Goal: Task Accomplishment & Management: Use online tool/utility

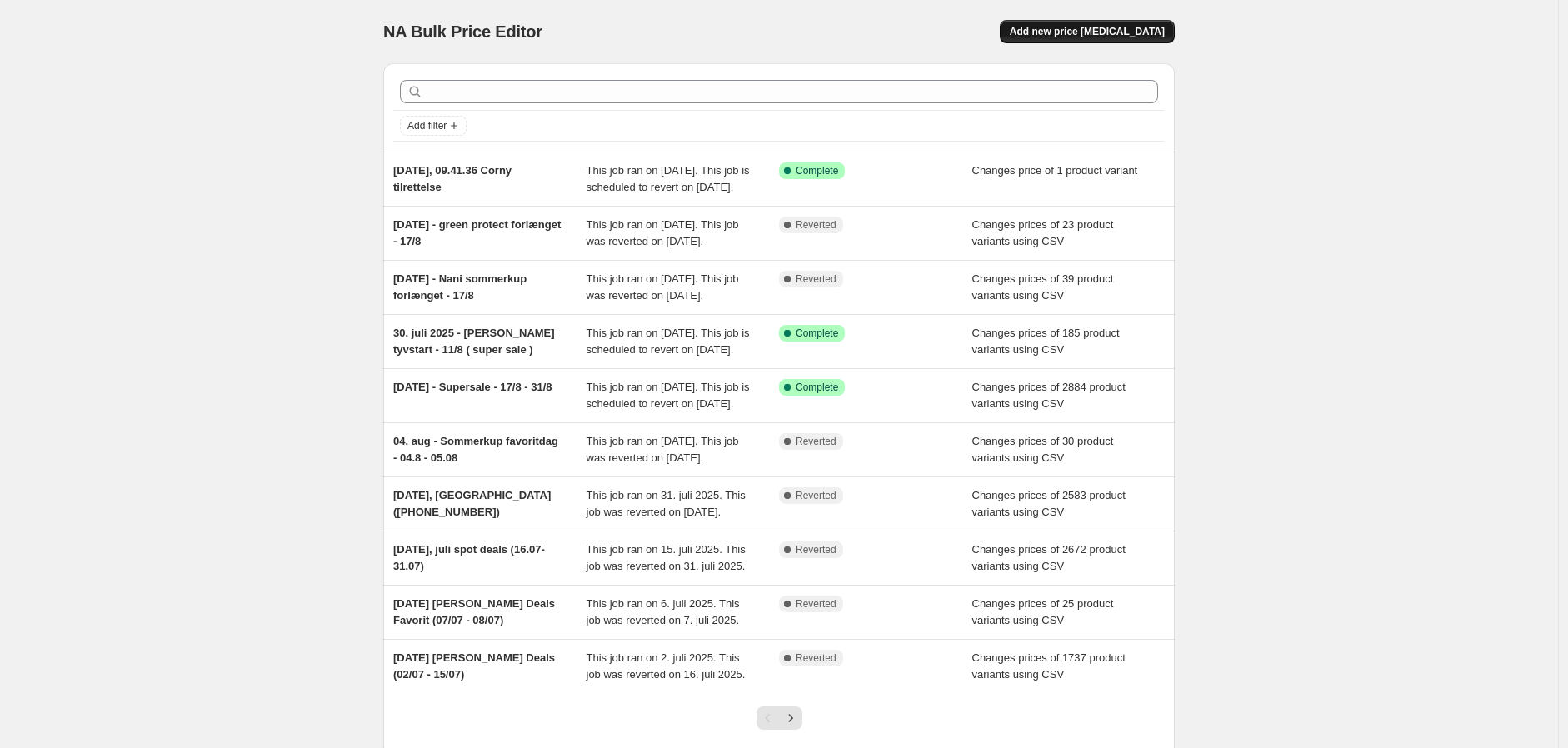
click at [1093, 42] on button "Add new price [MEDICAL_DATA]" at bounding box center [1087, 31] width 175 height 24
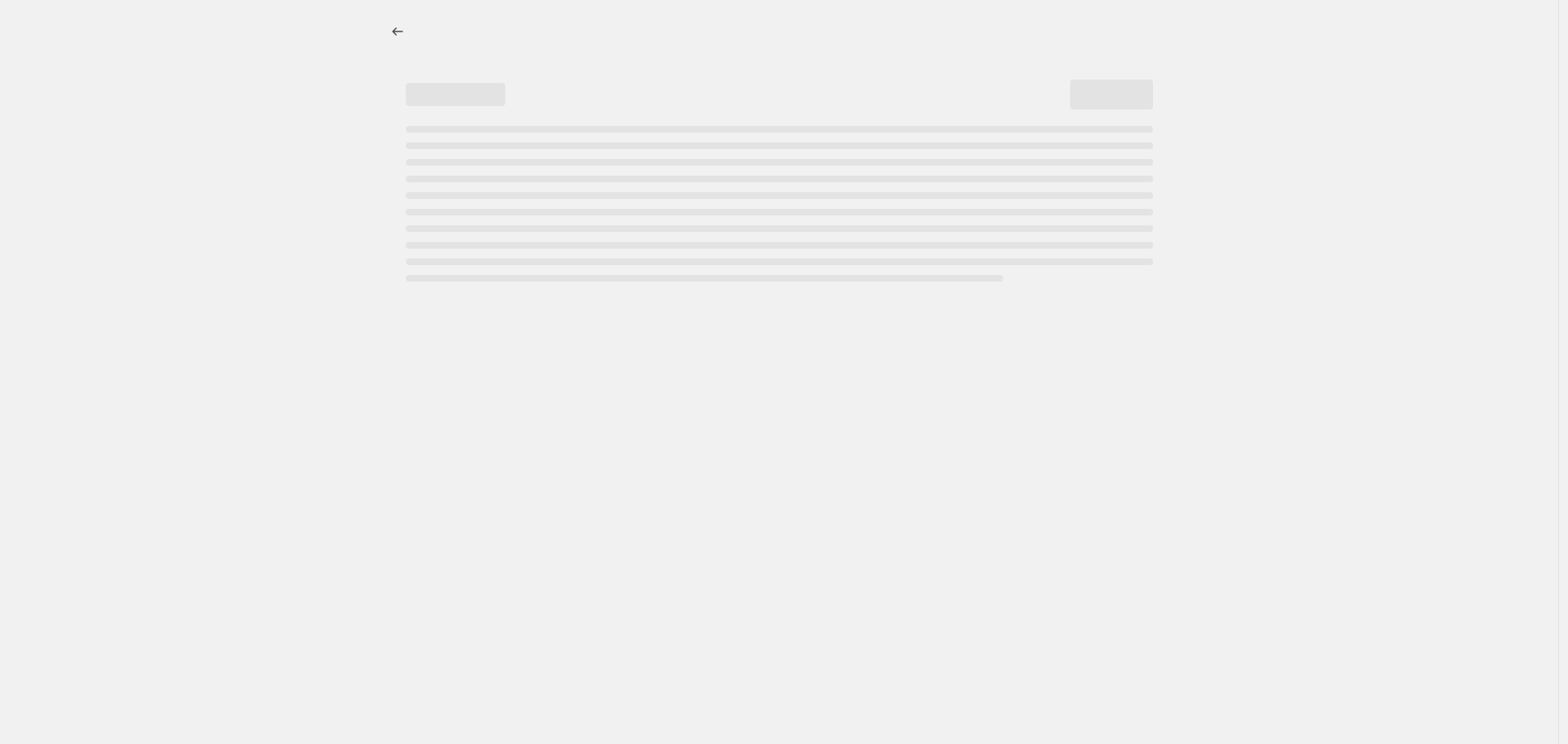
select select "percentage"
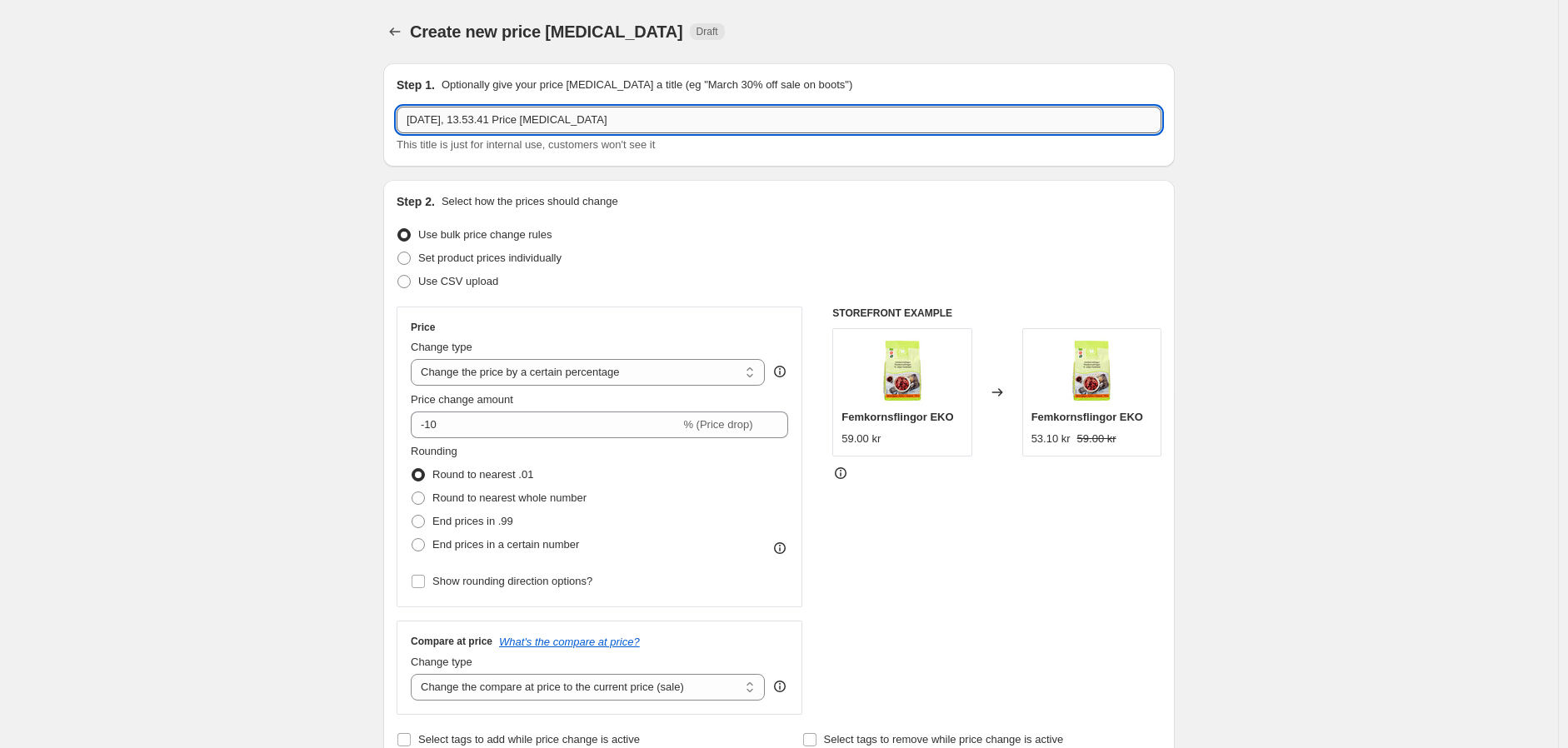
click at [634, 117] on input "[DATE], 13.53.41 Price [MEDICAL_DATA]" at bounding box center [779, 120] width 764 height 26
drag, startPoint x: 531, startPoint y: 120, endPoint x: 817, endPoint y: 116, distance: 286.0
click at [802, 114] on input "[DATE], 13.53.41 Price [MEDICAL_DATA]" at bounding box center [779, 120] width 764 height 26
click at [580, 127] on input "[DATE] Sverige nyheder" at bounding box center [779, 120] width 764 height 26
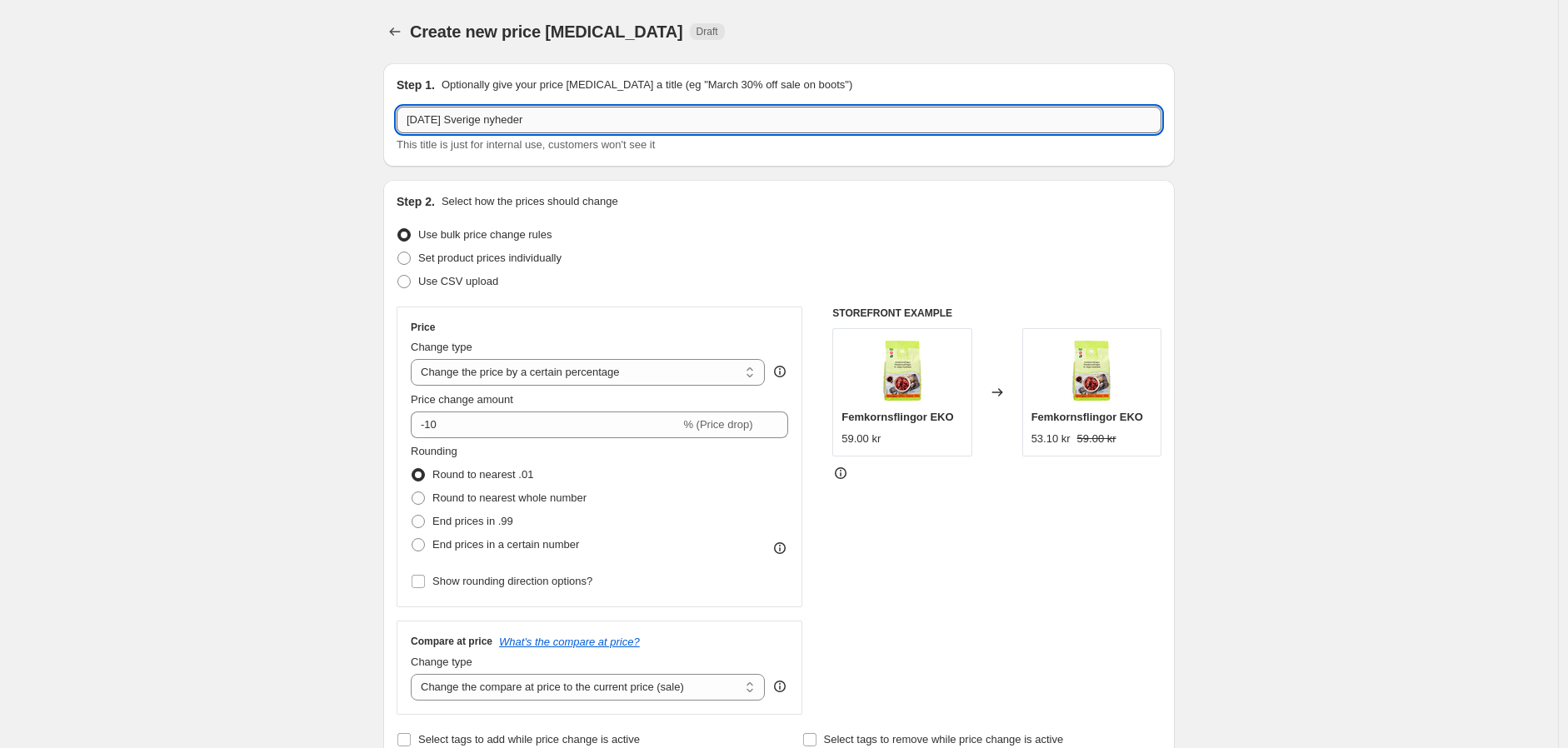
click at [525, 122] on input "[DATE] Sverige nyheder" at bounding box center [779, 120] width 764 height 26
click at [517, 125] on input "[DATE] Sverige nyheder" at bounding box center [779, 120] width 764 height 26
type input "[DATE] Sverige nyheder"
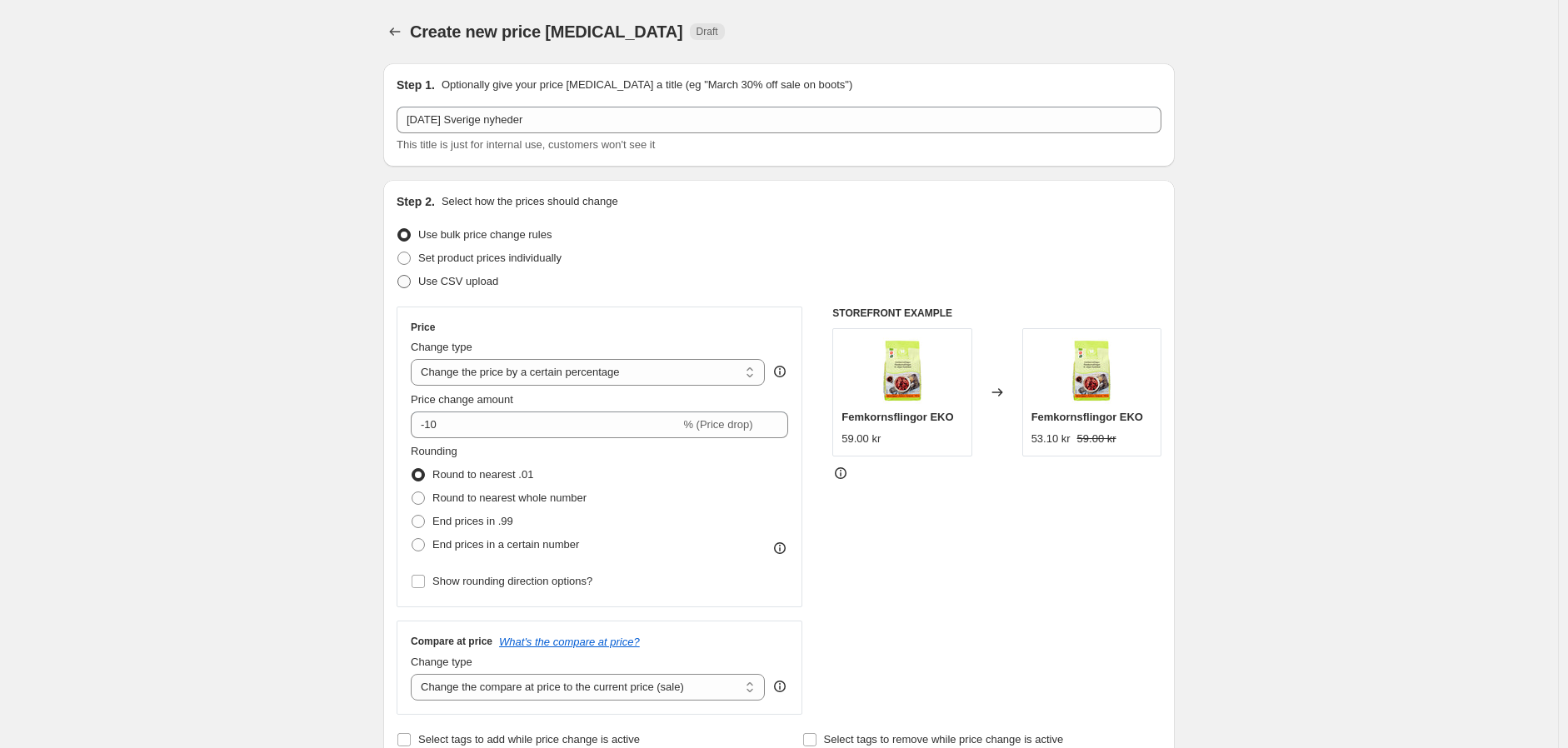
click at [480, 275] on span "Use CSV upload" at bounding box center [459, 281] width 80 height 13
click at [398, 275] on input "Use CSV upload" at bounding box center [397, 275] width 1 height 1
radio input "true"
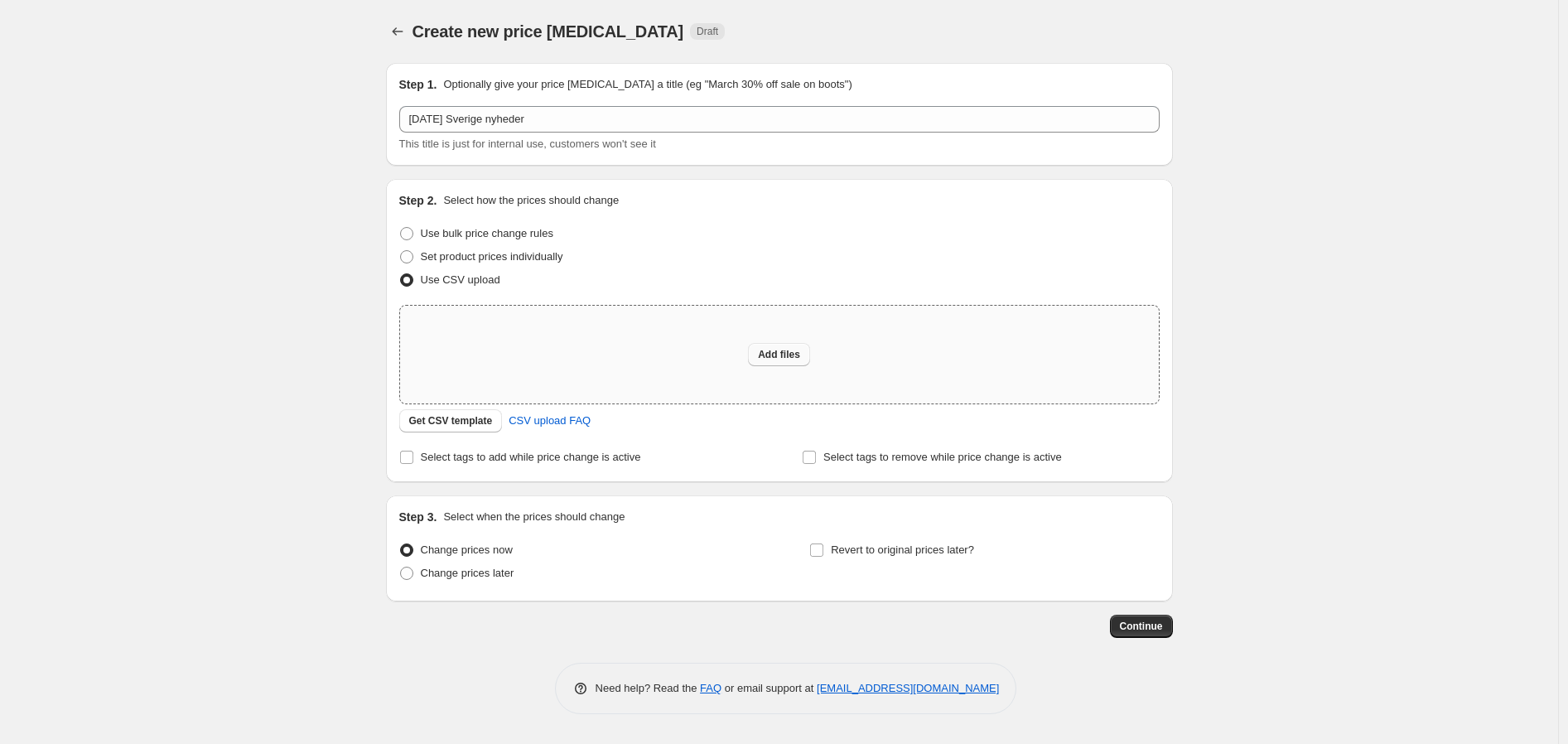
click at [791, 359] on span "Add files" at bounding box center [779, 355] width 42 height 14
type input "C:\fakepath\Mecindo se nyheder 22-08.csv"
click at [119, 282] on div "Create new price [MEDICAL_DATA]. This page is ready Create new price [MEDICAL_D…" at bounding box center [779, 372] width 1558 height 744
click at [821, 378] on div "Add files" at bounding box center [780, 355] width 759 height 98
type input "C:\fakepath\Mecindo se nyheder 22-08.csv"
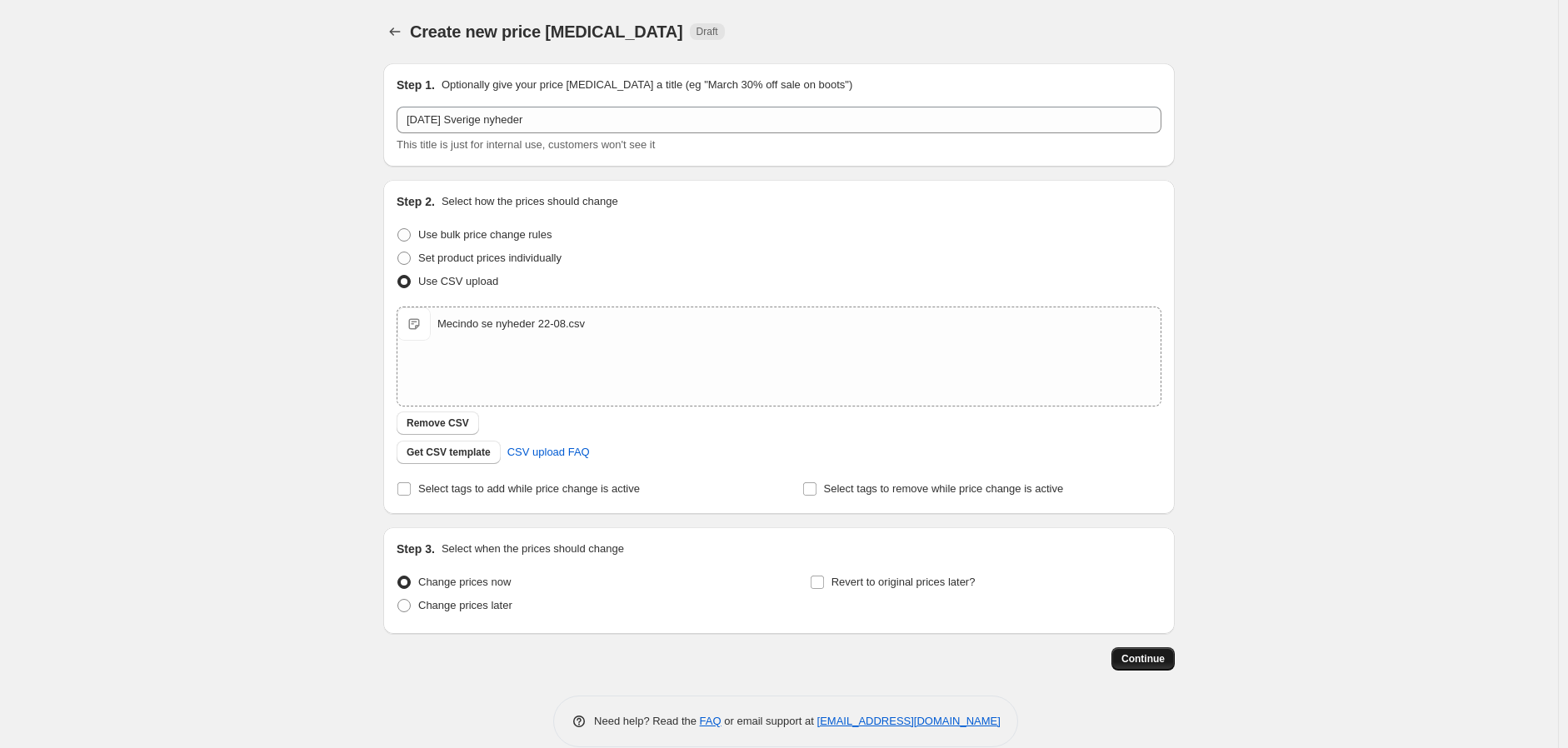
click at [1147, 657] on span "Continue" at bounding box center [1143, 660] width 43 height 14
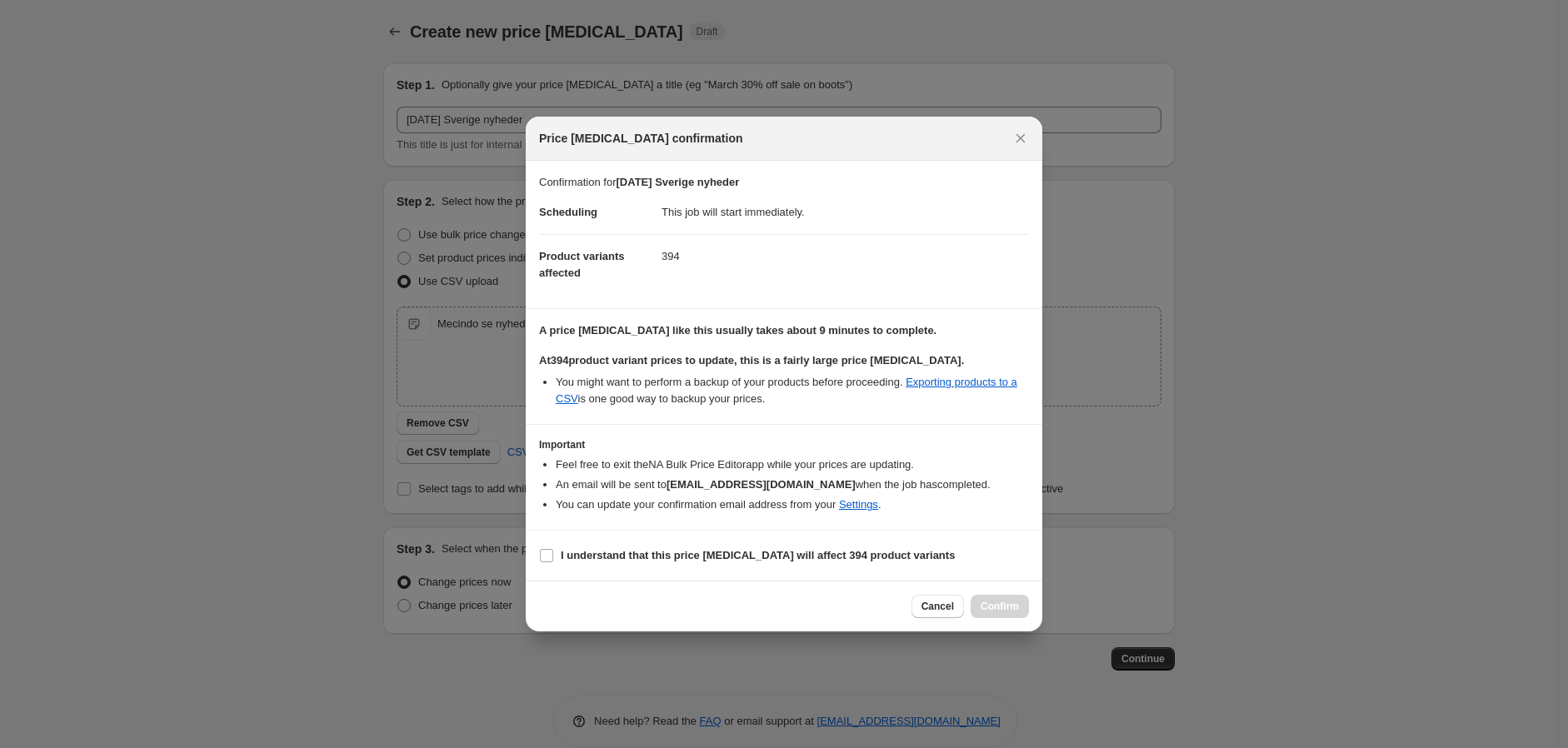
click at [673, 543] on section "I understand that this price [MEDICAL_DATA] will affect 394 product variants" at bounding box center [783, 555] width 516 height 50
click at [726, 559] on b "I understand that this price [MEDICAL_DATA] will affect 394 product variants" at bounding box center [758, 555] width 394 height 13
click at [553, 559] on input "I understand that this price [MEDICAL_DATA] will affect 394 product variants" at bounding box center [547, 556] width 14 height 14
checkbox input "true"
click at [1013, 614] on span "Confirm" at bounding box center [1000, 607] width 38 height 14
